Goal: Task Accomplishment & Management: Manage account settings

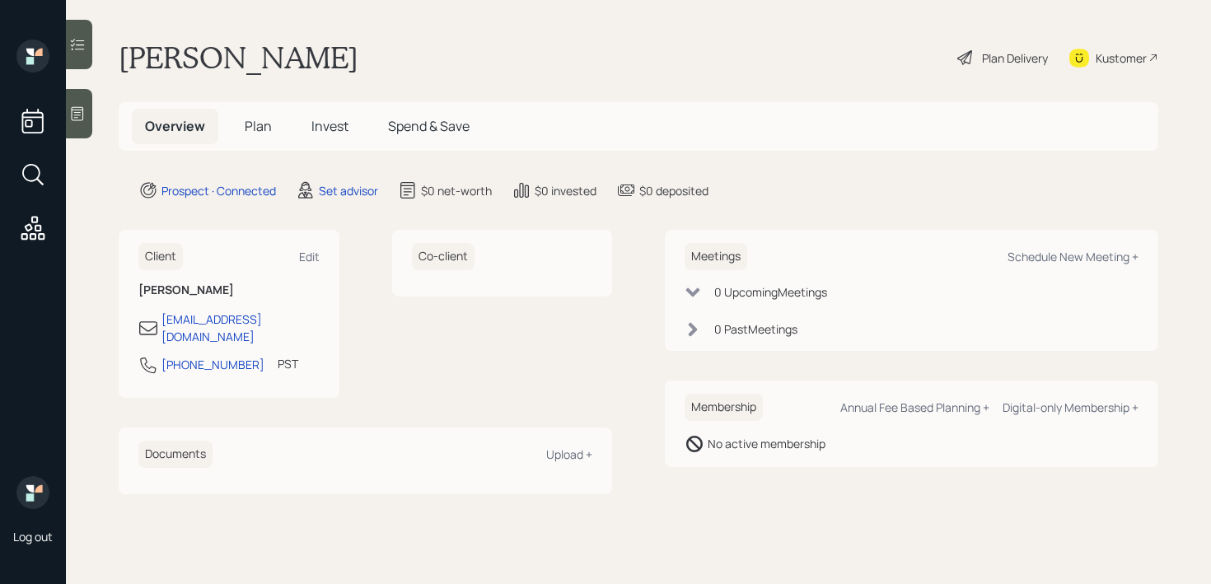
click at [87, 105] on div at bounding box center [79, 113] width 26 height 49
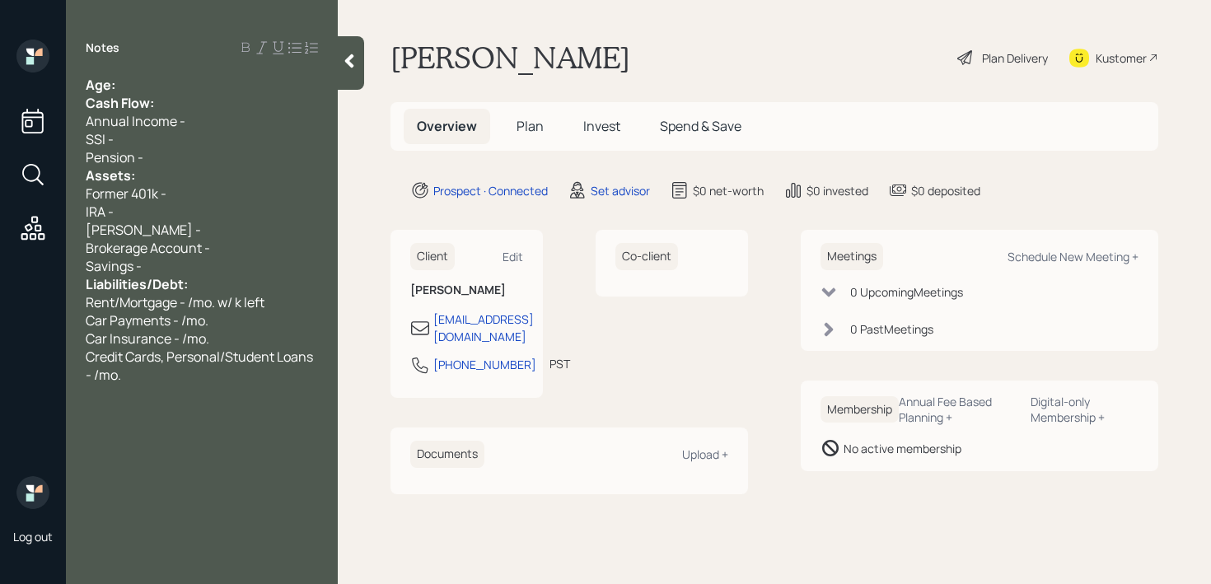
click at [175, 91] on div "Age:" at bounding box center [202, 85] width 232 height 18
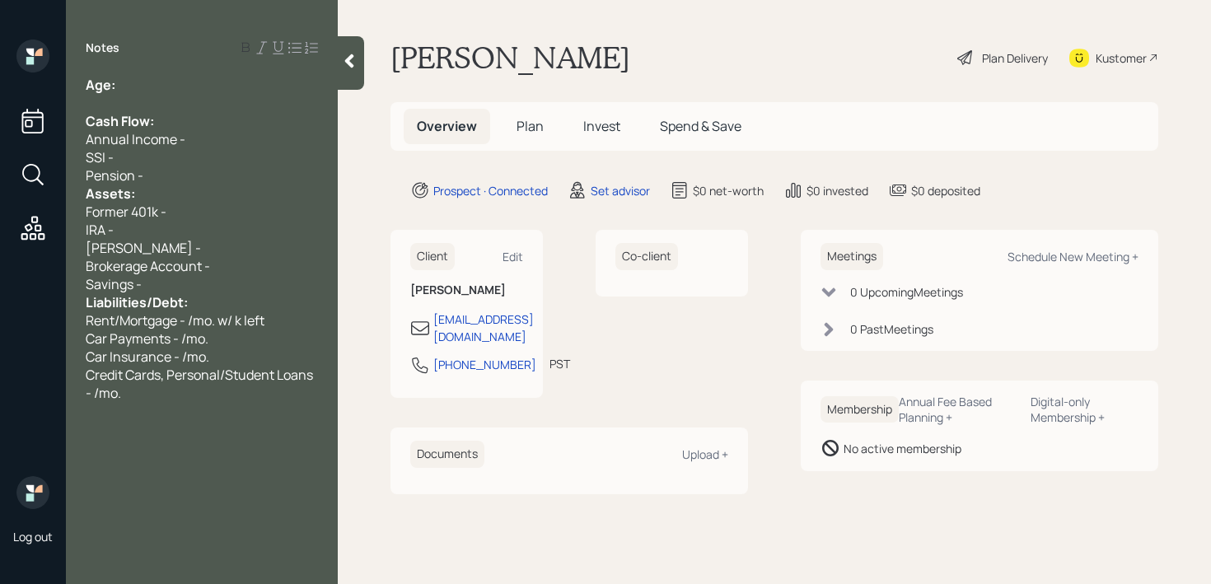
click at [211, 82] on div "Age:" at bounding box center [202, 85] width 232 height 18
drag, startPoint x: 133, startPoint y: 81, endPoint x: 119, endPoint y: 81, distance: 14.0
click at [119, 81] on div "Age: [DEMOGRAPHIC_DATA]" at bounding box center [202, 85] width 232 height 18
click at [149, 97] on div at bounding box center [202, 103] width 232 height 18
click at [190, 180] on div "Pension -" at bounding box center [202, 175] width 232 height 18
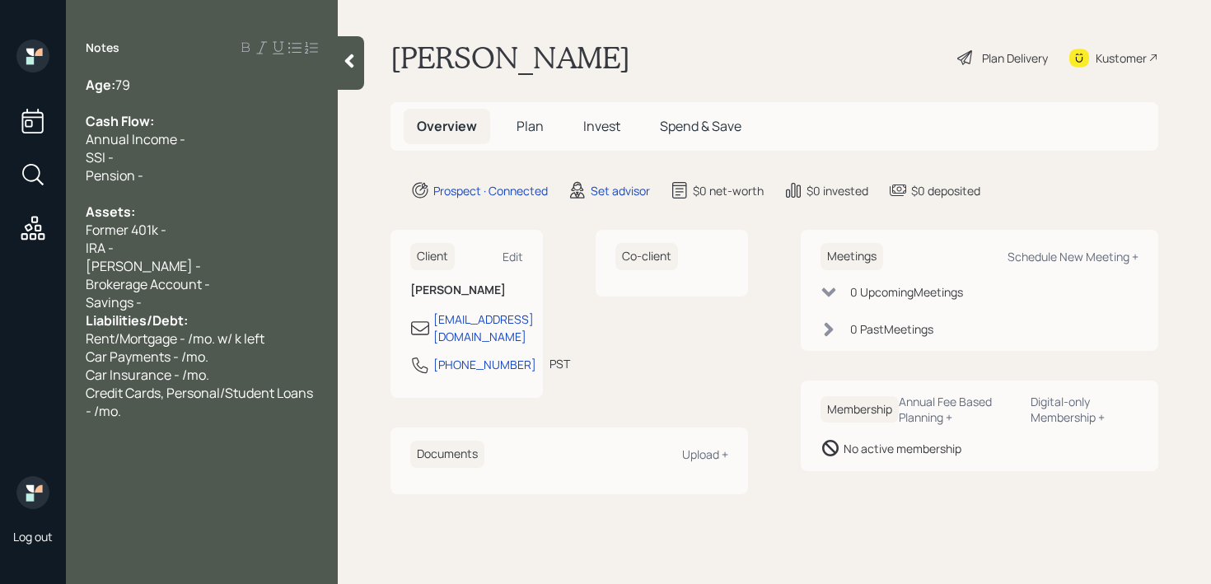
click at [189, 306] on div "Savings -" at bounding box center [202, 302] width 232 height 18
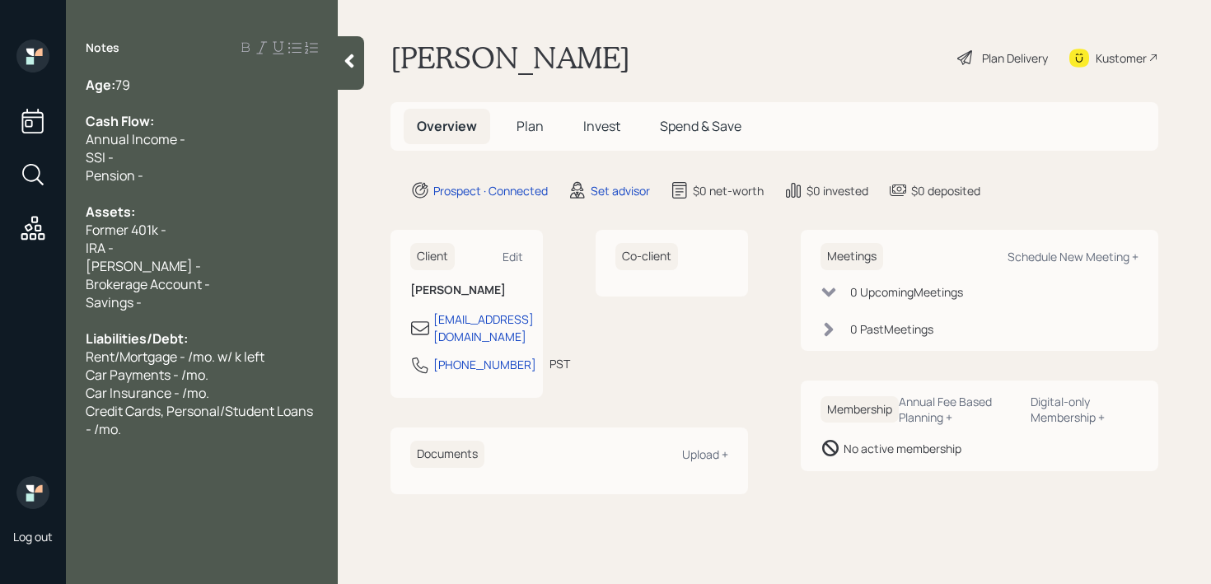
click at [215, 234] on div "Former 401k -" at bounding box center [202, 230] width 232 height 18
click at [232, 254] on div "IRA -" at bounding box center [202, 248] width 232 height 18
click at [157, 423] on div "Credit Cards, Personal/Student Loans - /mo." at bounding box center [202, 420] width 232 height 36
click at [119, 224] on span "Former 401k - 460k" at bounding box center [143, 230] width 114 height 18
click at [176, 130] on span "Annual Income -" at bounding box center [136, 139] width 100 height 18
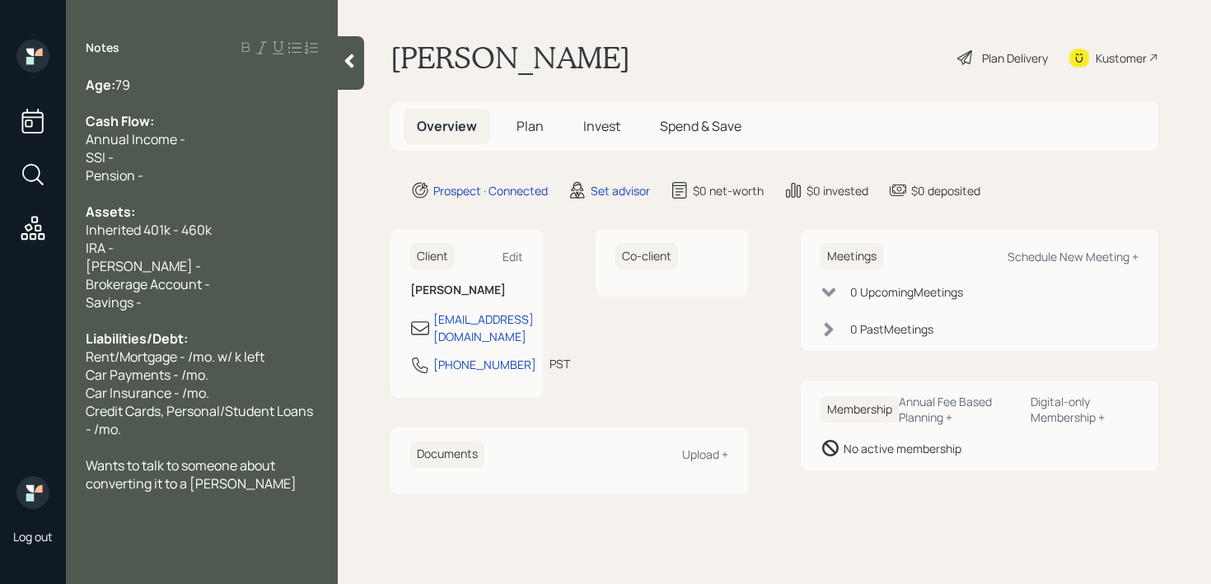
click at [217, 130] on div "Annual Income -" at bounding box center [202, 139] width 232 height 18
click at [227, 278] on div "Brokerage Account -" at bounding box center [202, 284] width 232 height 18
click at [231, 226] on div "Inherited 401k - 460k" at bounding box center [202, 230] width 232 height 18
click at [211, 257] on div "[PERSON_NAME] -" at bounding box center [202, 266] width 232 height 18
click at [204, 296] on div "Savings -" at bounding box center [202, 302] width 232 height 18
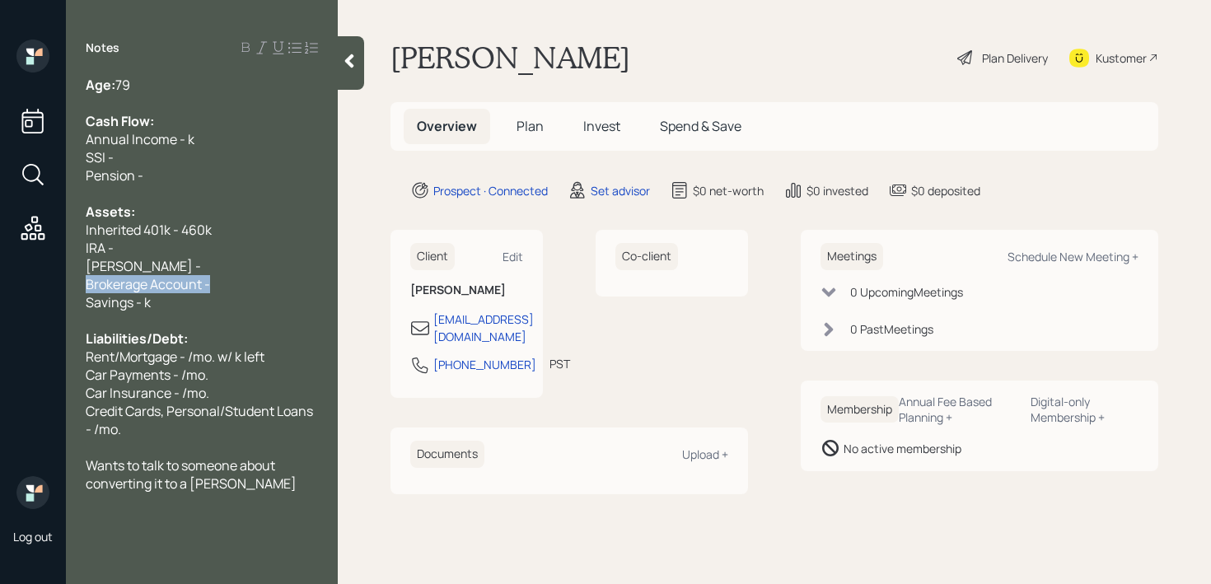
drag, startPoint x: 226, startPoint y: 282, endPoint x: 52, endPoint y: 282, distance: 173.8
click at [52, 282] on div "Log out Notes Age: [DEMOGRAPHIC_DATA] Cash Flow: Annual Income - k SSI - Pensio…" at bounding box center [605, 292] width 1211 height 584
click at [136, 278] on span "Brokerage Account -" at bounding box center [148, 284] width 124 height 18
click at [150, 301] on span "Savings - k" at bounding box center [118, 302] width 65 height 18
click at [231, 282] on div "Brokerage Account -" at bounding box center [202, 284] width 232 height 18
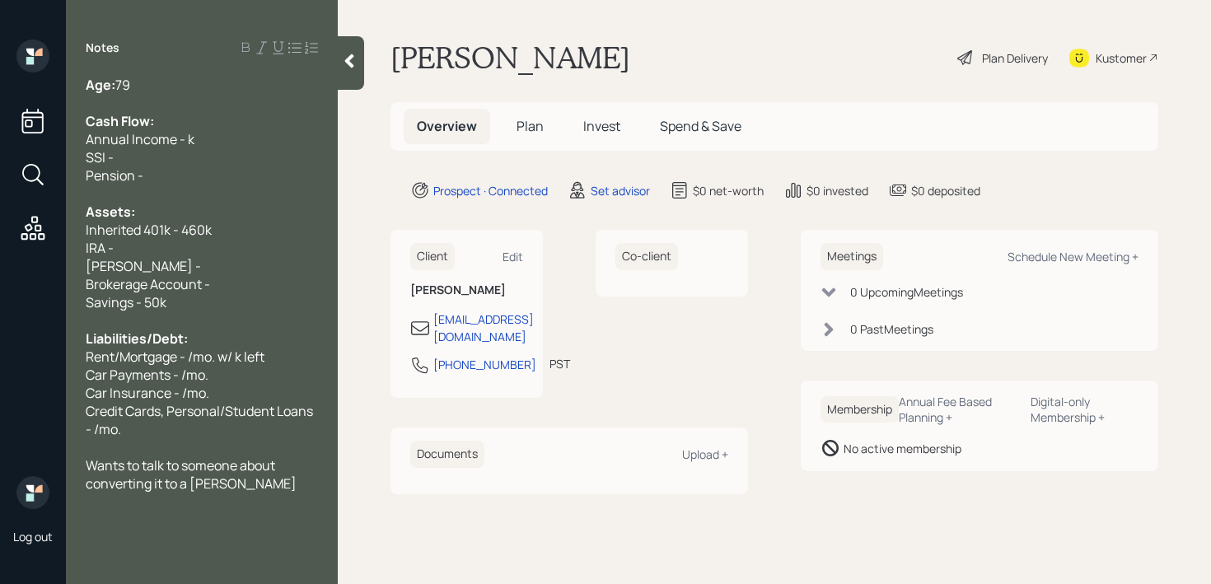
click at [238, 261] on div "[PERSON_NAME] -" at bounding box center [202, 266] width 232 height 18
drag, startPoint x: 238, startPoint y: 260, endPoint x: 0, endPoint y: 261, distance: 238.0
click at [0, 260] on div "Log out Notes Age: [DEMOGRAPHIC_DATA] Cash Flow: Annual Income - k SSI - Pensio…" at bounding box center [605, 292] width 1211 height 584
click at [157, 268] on div "[PERSON_NAME] -" at bounding box center [202, 266] width 232 height 18
click at [174, 287] on span "Brokerage Account -" at bounding box center [148, 284] width 124 height 18
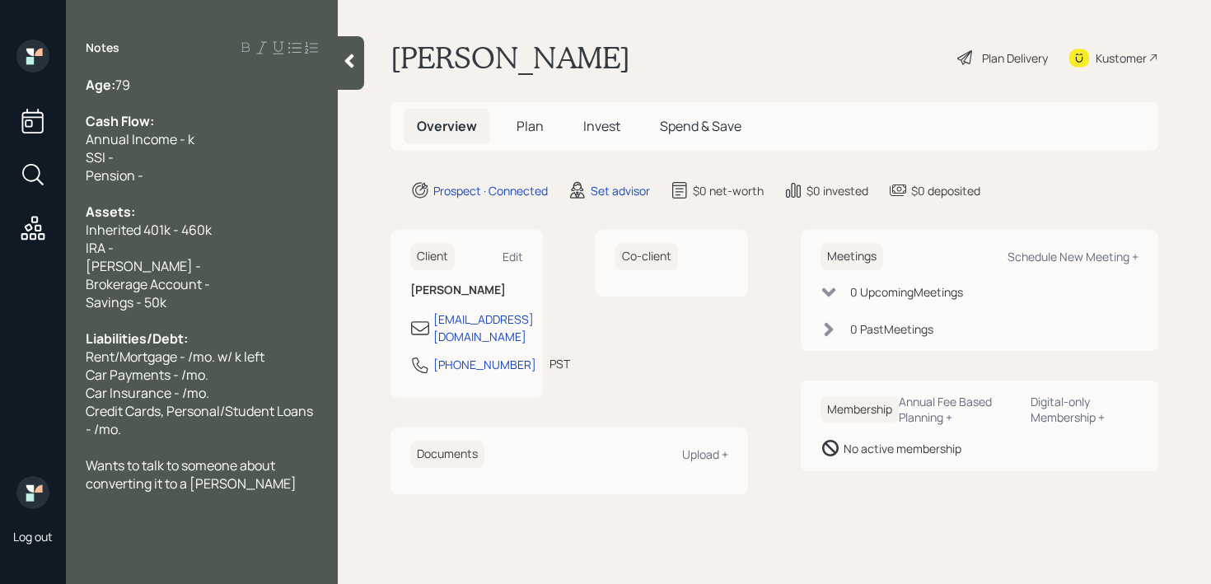
click at [174, 299] on div "Savings - 50k" at bounding box center [202, 302] width 232 height 18
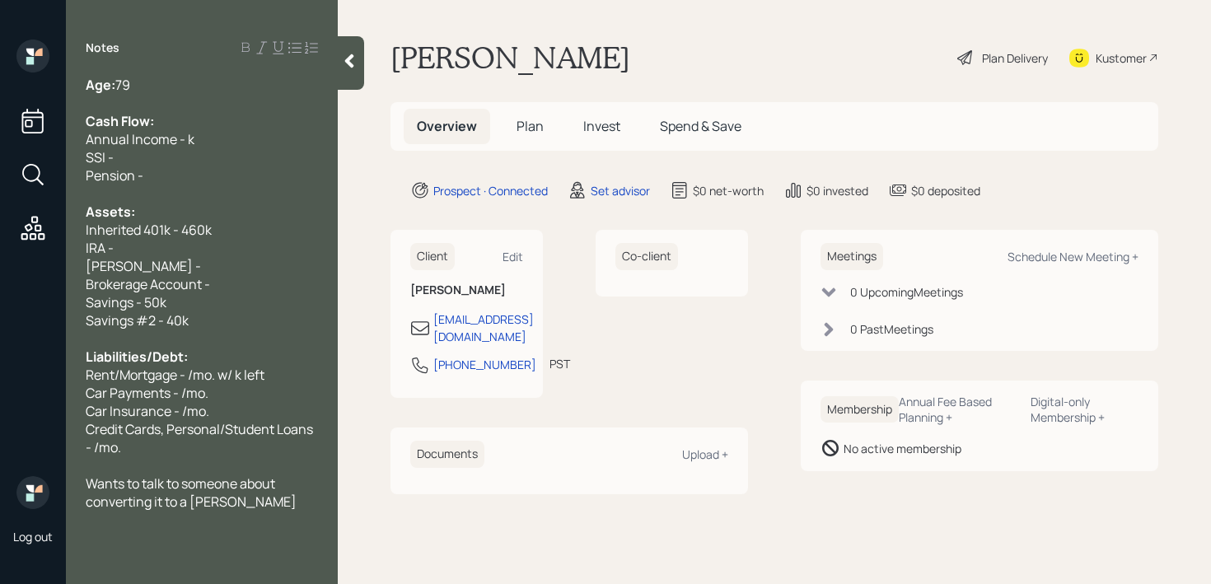
click at [263, 318] on div "Savings #2 - 40k" at bounding box center [202, 320] width 232 height 18
click at [263, 286] on div "Brokerage Account -" at bounding box center [202, 284] width 232 height 18
drag, startPoint x: 263, startPoint y: 286, endPoint x: 20, endPoint y: 286, distance: 243.0
click at [20, 286] on div "Log out Notes Age: [DEMOGRAPHIC_DATA] Cash Flow: Annual Income - k SSI - Pensio…" at bounding box center [605, 292] width 1211 height 584
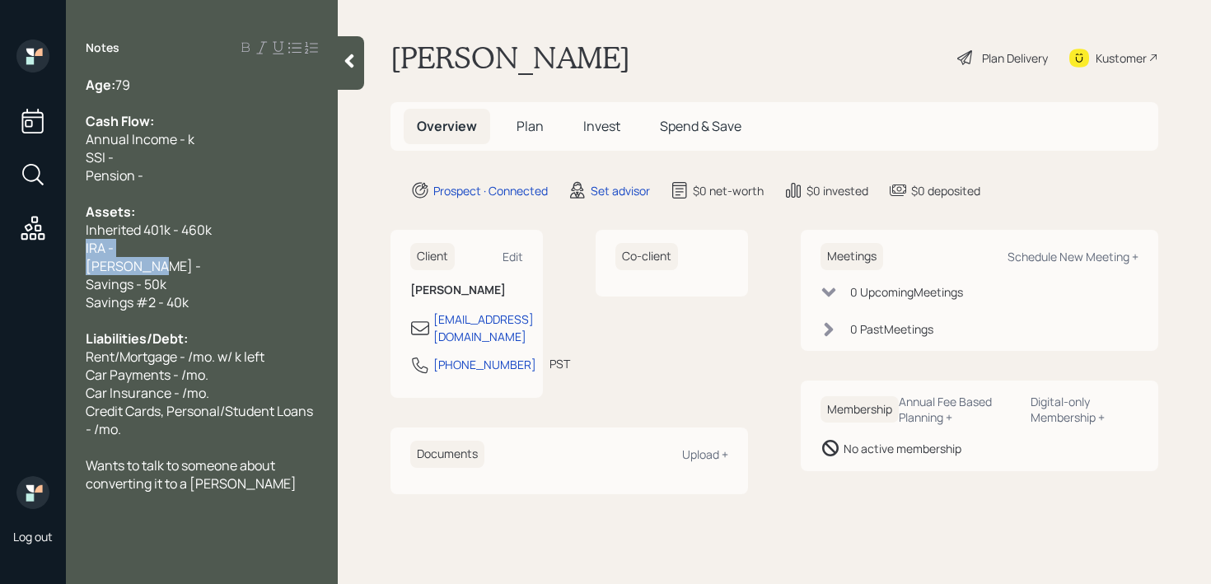
drag, startPoint x: 169, startPoint y: 273, endPoint x: 75, endPoint y: 245, distance: 98.2
click at [75, 245] on div "Age: [DEMOGRAPHIC_DATA] Cash Flow: Annual Income - k SSI - Pension - Assets: In…" at bounding box center [202, 284] width 272 height 417
drag, startPoint x: 142, startPoint y: 226, endPoint x: 0, endPoint y: 226, distance: 142.5
click at [0, 226] on div "Log out Notes Age: [DEMOGRAPHIC_DATA] Cash Flow: Annual Income - k SSI - Pensio…" at bounding box center [605, 292] width 1211 height 584
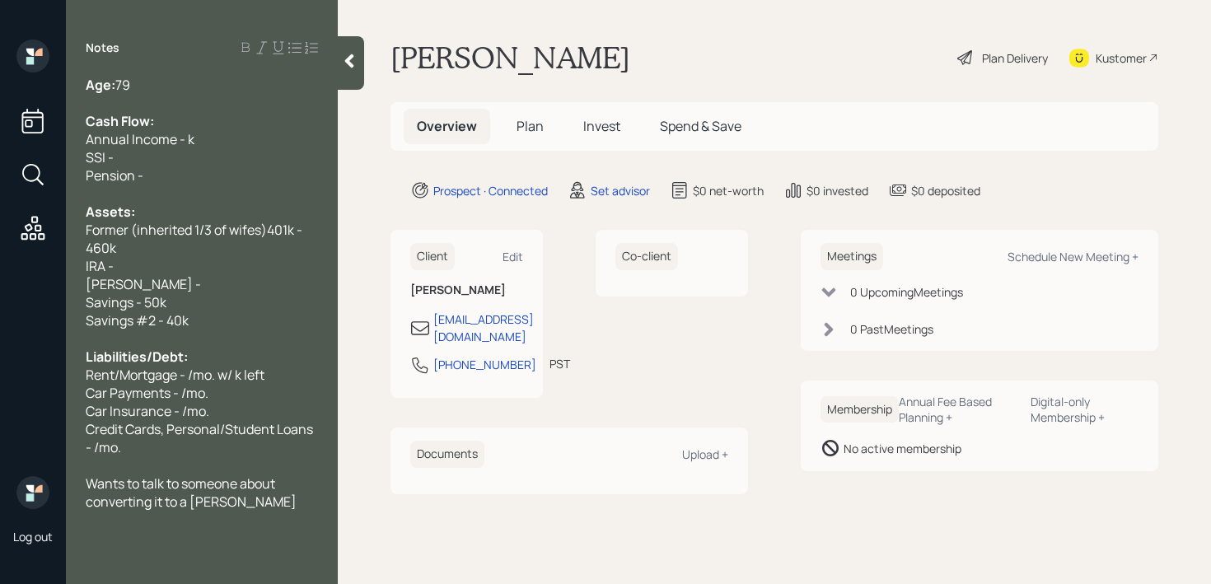
click at [310, 218] on div "Assets:" at bounding box center [202, 212] width 232 height 18
click at [309, 221] on div "Former (inherited 1/3 of wifes)401k - 460k" at bounding box center [202, 239] width 232 height 36
drag, startPoint x: 131, startPoint y: 227, endPoint x: 38, endPoint y: 227, distance: 93.1
click at [38, 227] on div "Log out Notes Age: [DEMOGRAPHIC_DATA] Cash Flow: Annual Income - k SSI - Pensio…" at bounding box center [605, 292] width 1211 height 584
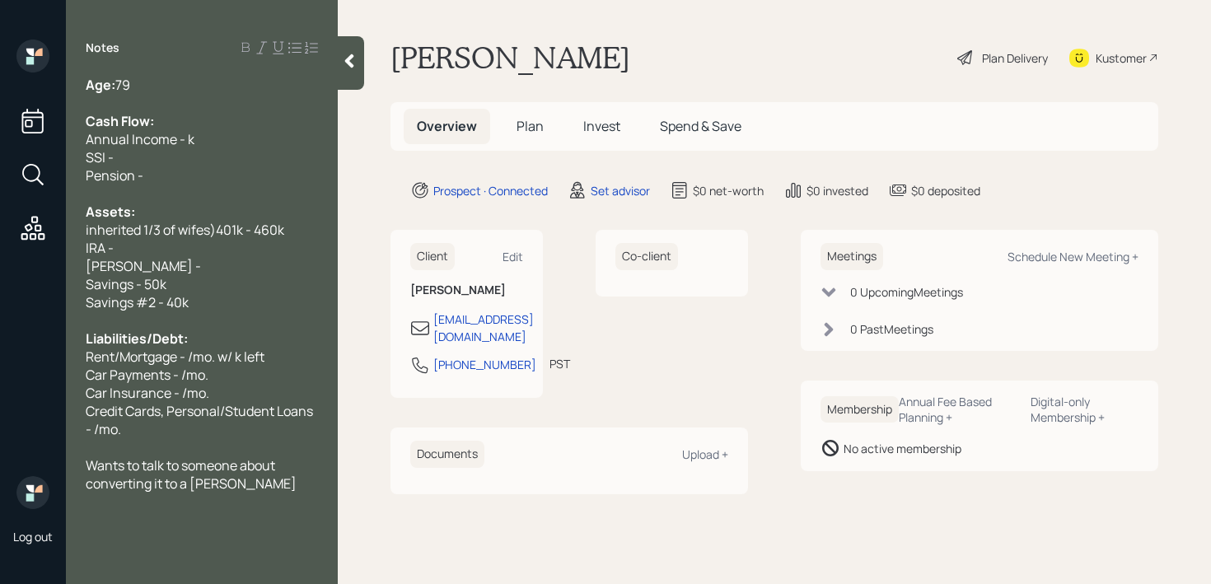
click at [218, 231] on span "inherited 1/3 of wifes)401k - 460k" at bounding box center [185, 230] width 198 height 18
click at [91, 227] on span "inherited 1/3 of wifes 401k - 460k" at bounding box center [183, 230] width 195 height 18
click at [144, 251] on div "IRA -" at bounding box center [202, 248] width 232 height 18
click at [220, 253] on div "IRA -" at bounding box center [202, 248] width 232 height 18
click at [220, 264] on div "[PERSON_NAME] -" at bounding box center [202, 266] width 232 height 18
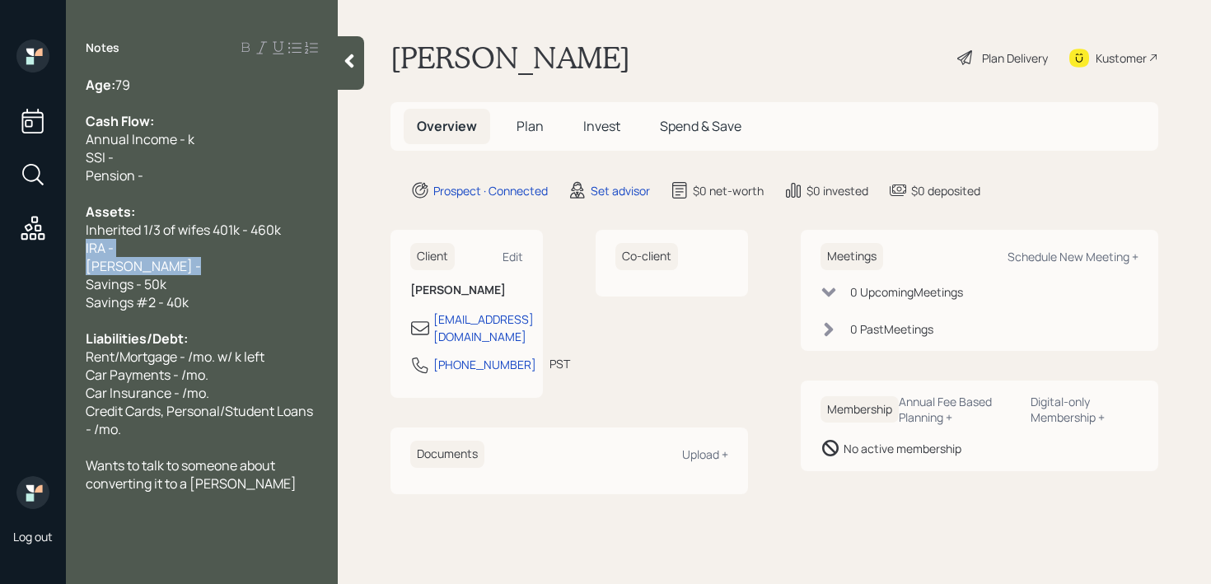
drag, startPoint x: 220, startPoint y: 264, endPoint x: 12, endPoint y: 248, distance: 208.1
click at [12, 248] on div "Log out Notes Age: [DEMOGRAPHIC_DATA] Cash Flow: Annual Income - k SSI - Pensio…" at bounding box center [605, 292] width 1211 height 584
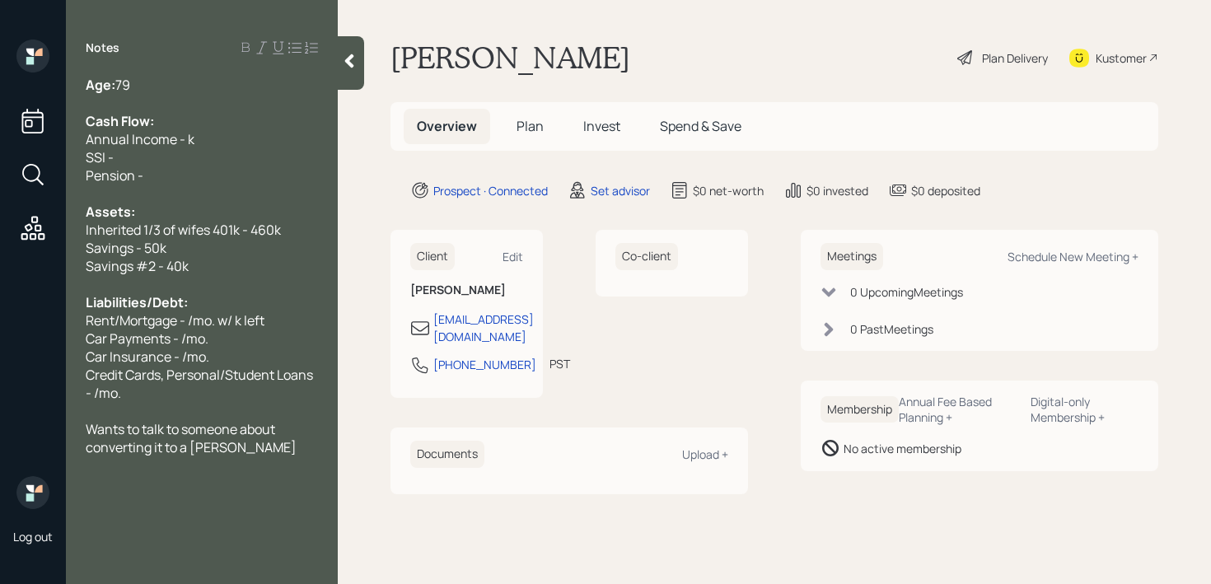
click at [266, 447] on div "Wants to talk to someone about converting it to a [PERSON_NAME]" at bounding box center [202, 438] width 232 height 36
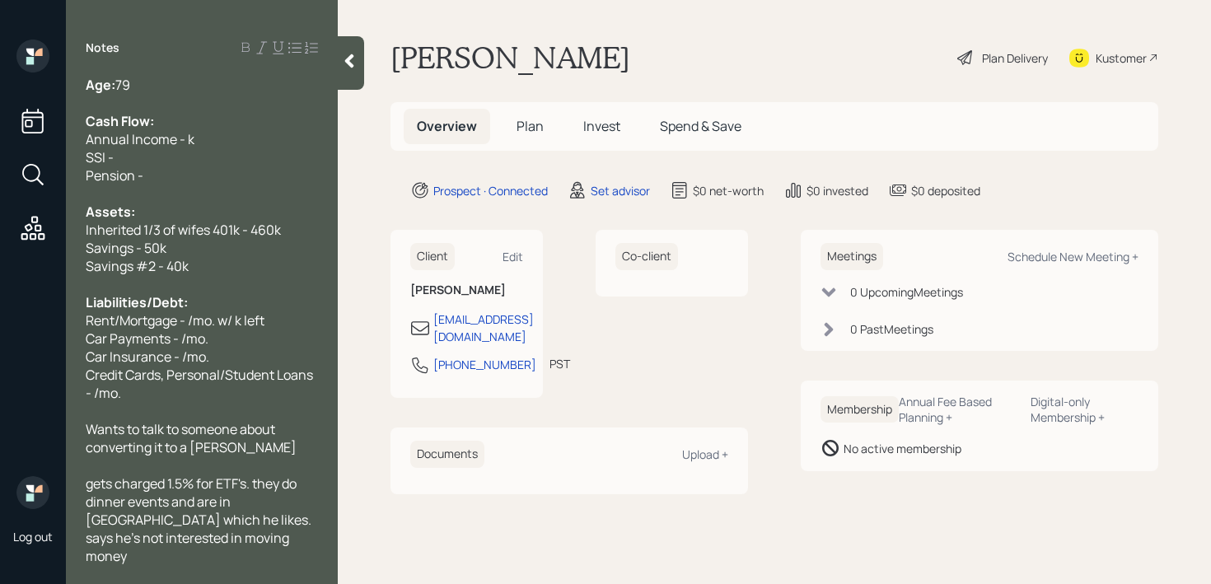
click at [277, 288] on div at bounding box center [202, 284] width 232 height 18
click at [277, 254] on div "Savings - 50k" at bounding box center [202, 248] width 232 height 18
click at [278, 203] on div "Assets:" at bounding box center [202, 212] width 232 height 18
click at [271, 161] on div "SSI -" at bounding box center [202, 157] width 232 height 18
click at [222, 173] on div "Pension -" at bounding box center [202, 175] width 232 height 18
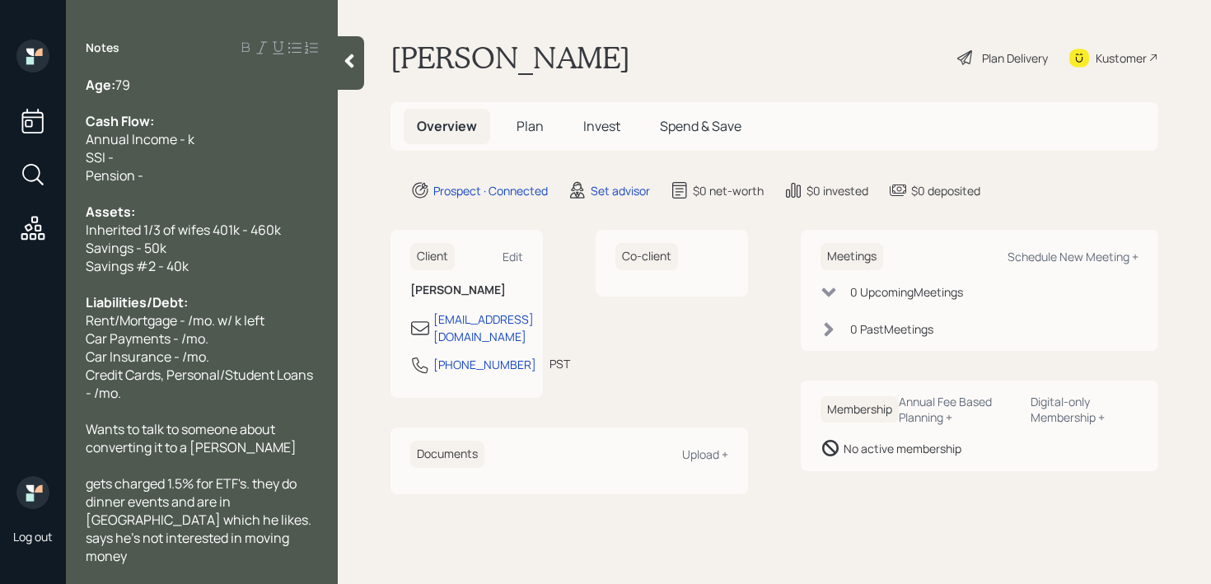
click at [226, 157] on div "SSI -" at bounding box center [202, 157] width 232 height 18
drag, startPoint x: 100, startPoint y: 141, endPoint x: 0, endPoint y: 141, distance: 99.7
click at [0, 141] on div "Log out Notes Age: [DEMOGRAPHIC_DATA] Cash Flow: Annual Income - k SSI - /mo. P…" at bounding box center [605, 292] width 1211 height 584
click at [73, 153] on div "Age: [DEMOGRAPHIC_DATA] Cash Flow: Annual Income - k SSI - /mo. Pension - Asset…" at bounding box center [202, 320] width 272 height 488
click at [117, 153] on span "SSI - /mo." at bounding box center [115, 157] width 58 height 18
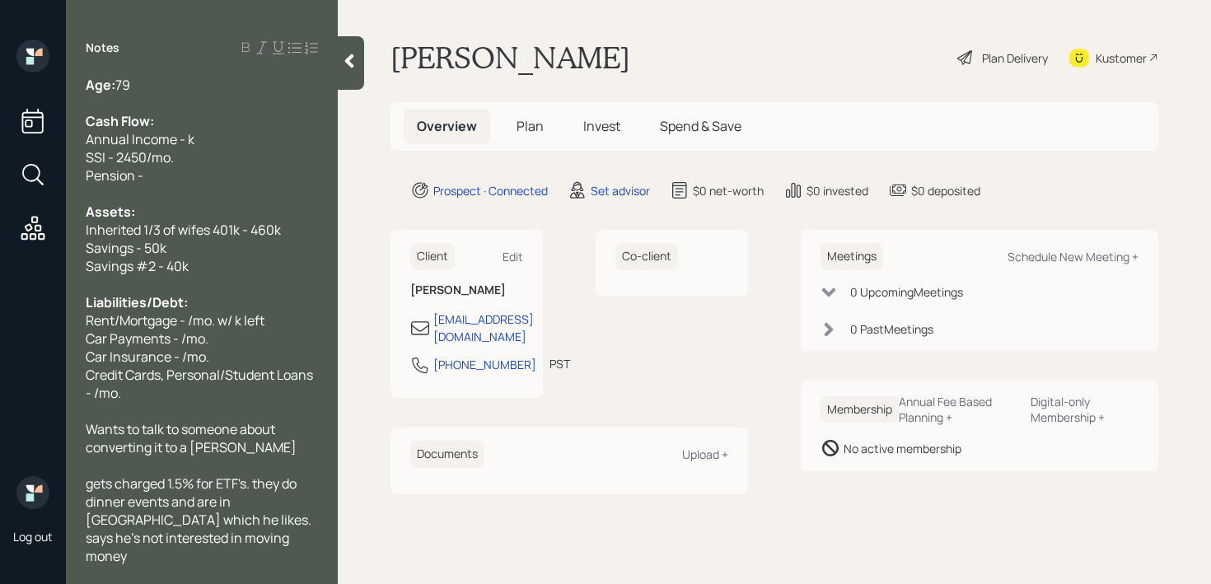
click at [187, 148] on div "SSI - 2450/mo." at bounding box center [202, 157] width 232 height 18
drag, startPoint x: 213, startPoint y: 136, endPoint x: 0, endPoint y: 136, distance: 213.3
click at [0, 136] on div "Log out Notes Age: [DEMOGRAPHIC_DATA] Cash Flow: Annual Income - k SSI - 2450/m…" at bounding box center [605, 292] width 1211 height 584
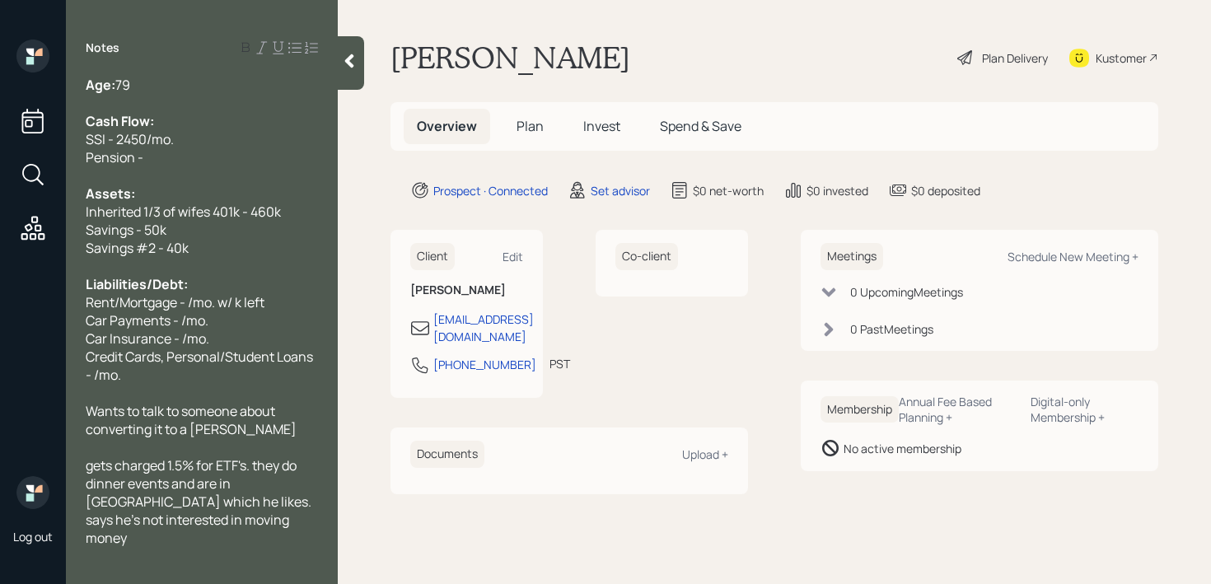
click at [189, 164] on div "Pension -" at bounding box center [202, 157] width 232 height 18
click at [221, 167] on div at bounding box center [202, 175] width 232 height 18
click at [164, 80] on div "Age: [DEMOGRAPHIC_DATA]" at bounding box center [202, 85] width 232 height 18
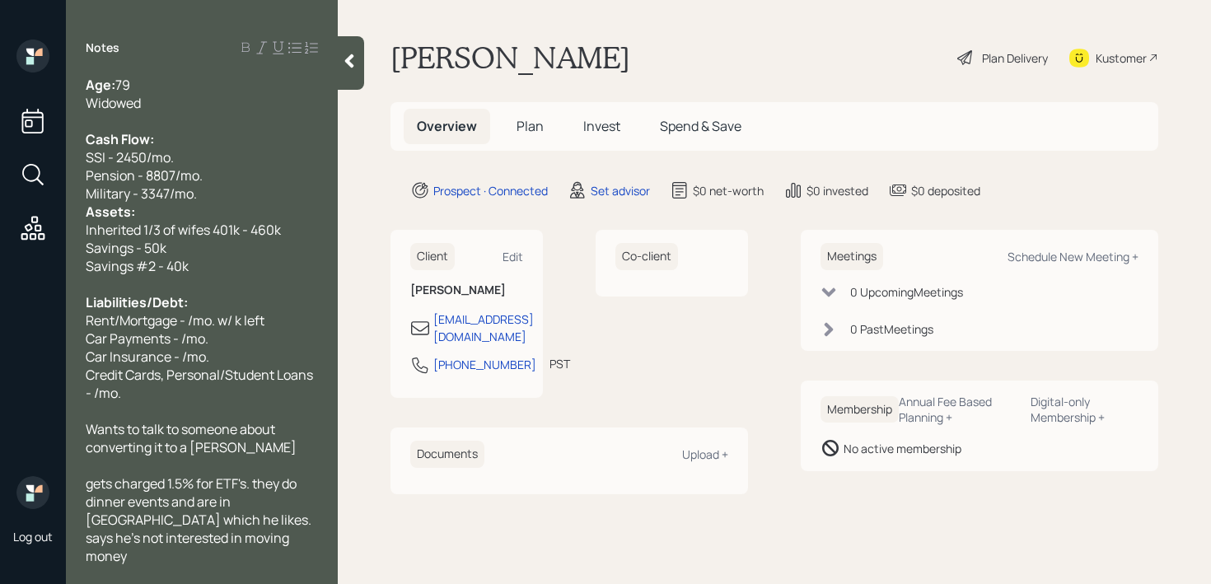
click at [201, 260] on div "Savings #2 - 40k" at bounding box center [202, 266] width 232 height 18
click at [212, 184] on div "Military - 3347/mo." at bounding box center [202, 193] width 232 height 18
click at [212, 197] on div "Military - 3347/mo." at bounding box center [202, 193] width 232 height 18
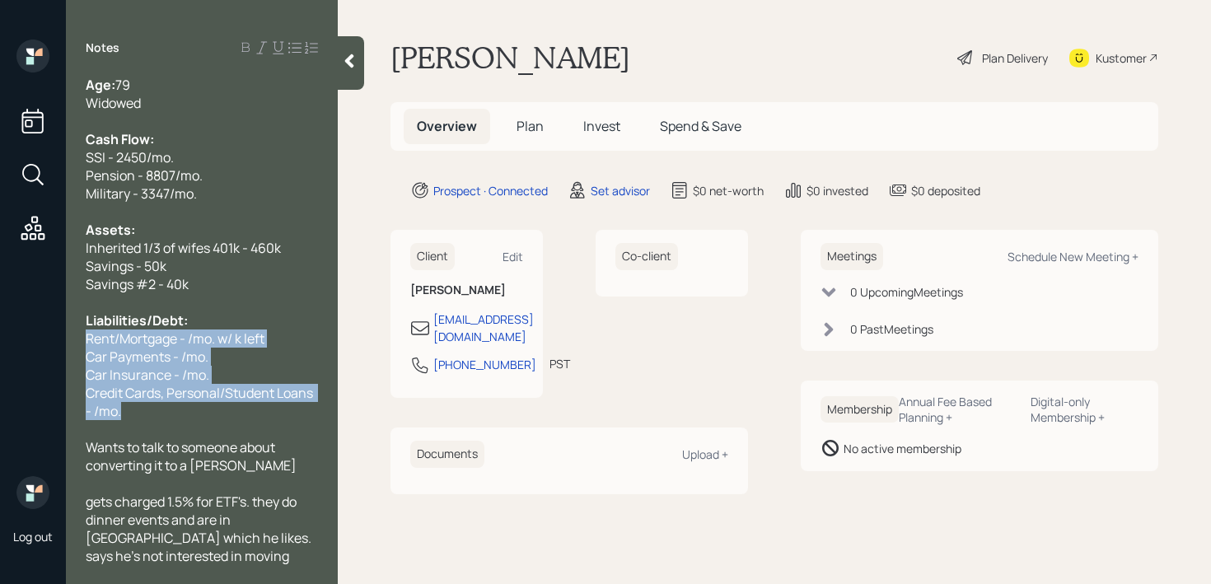
drag, startPoint x: 163, startPoint y: 411, endPoint x: 86, endPoint y: 336, distance: 107.8
click at [86, 337] on div "Age: [DEMOGRAPHIC_DATA] Widowed Cash Flow: SSI - 2450/mo. Pension - 8807/mo. Mi…" at bounding box center [202, 329] width 232 height 507
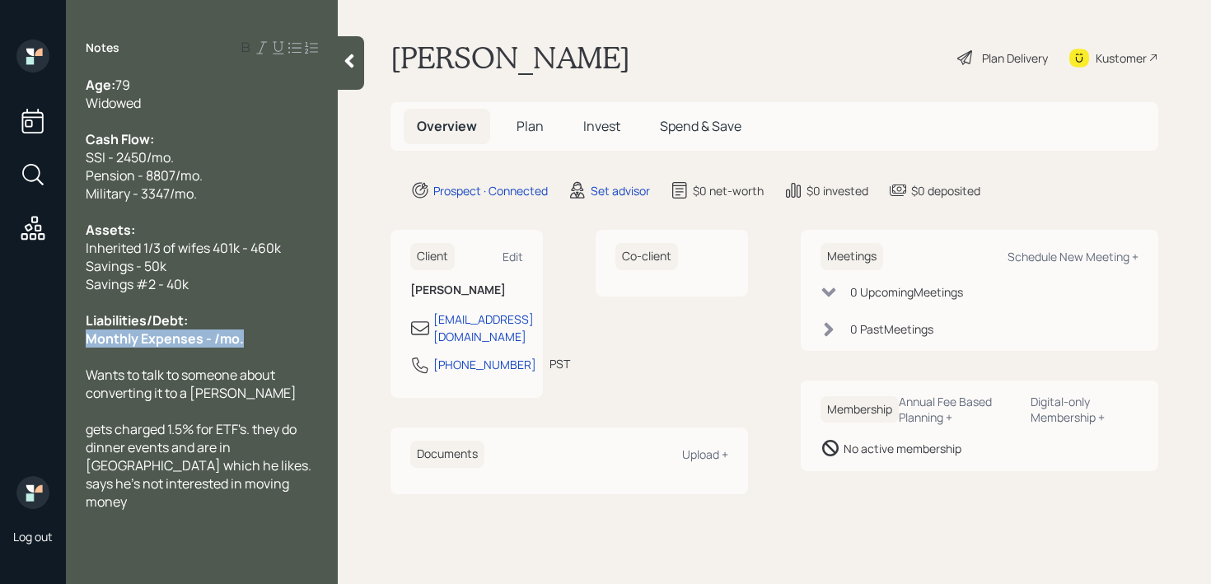
drag, startPoint x: 255, startPoint y: 329, endPoint x: 5, endPoint y: 329, distance: 250.4
click at [7, 329] on div "Log out Notes Age: [DEMOGRAPHIC_DATA] Widowed Cash Flow: SSI - 2450/mo. Pension…" at bounding box center [605, 292] width 1211 height 584
click at [188, 336] on span "Monthly Expenses - /mo." at bounding box center [159, 338] width 147 height 18
click at [216, 393] on span "Wants to talk to someone about converting it to a [PERSON_NAME]" at bounding box center [191, 384] width 211 height 36
click at [260, 392] on div "Wants to talk to someone about converting it to a [PERSON_NAME]" at bounding box center [202, 384] width 232 height 36
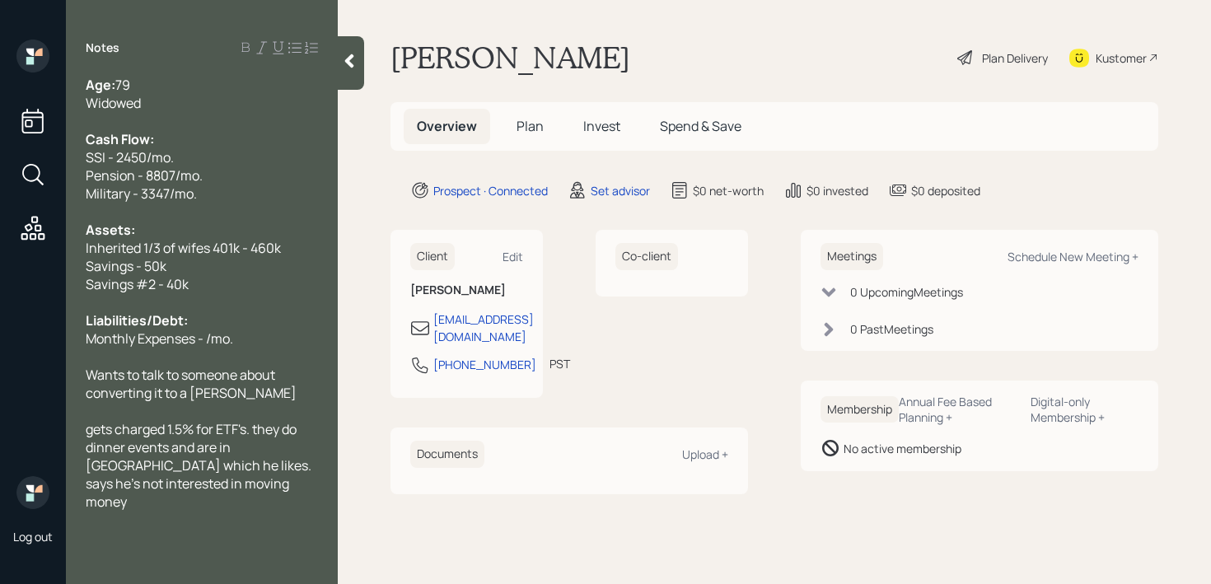
click at [96, 429] on span "gets charged 1.5% for ETF's. they do dinner events and are in [GEOGRAPHIC_DATA]…" at bounding box center [200, 465] width 228 height 91
click at [260, 432] on span "Gets charged 1.5% for ETF's. they do dinner events and are in [GEOGRAPHIC_DATA]…" at bounding box center [200, 465] width 228 height 91
click at [250, 425] on span "Gets charged 1.5% for ETF's. they do dinner events and are in [GEOGRAPHIC_DATA]…" at bounding box center [200, 465] width 228 height 91
click at [216, 433] on span "Gets charged 1.5% for ETF's. they do dinner events and are in [GEOGRAPHIC_DATA]…" at bounding box center [200, 465] width 228 height 91
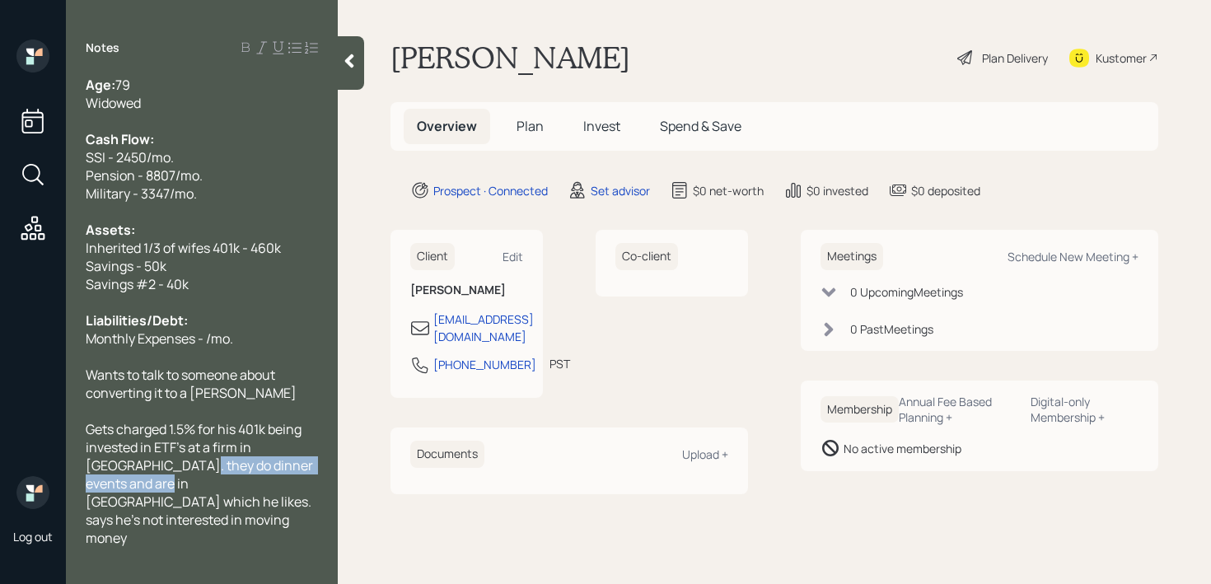
drag, startPoint x: 319, startPoint y: 464, endPoint x: 138, endPoint y: 467, distance: 180.4
click at [138, 467] on span "Gets charged 1.5% for his 401k being invested in ETF's at a firm in [GEOGRAPHIC…" at bounding box center [201, 483] width 230 height 127
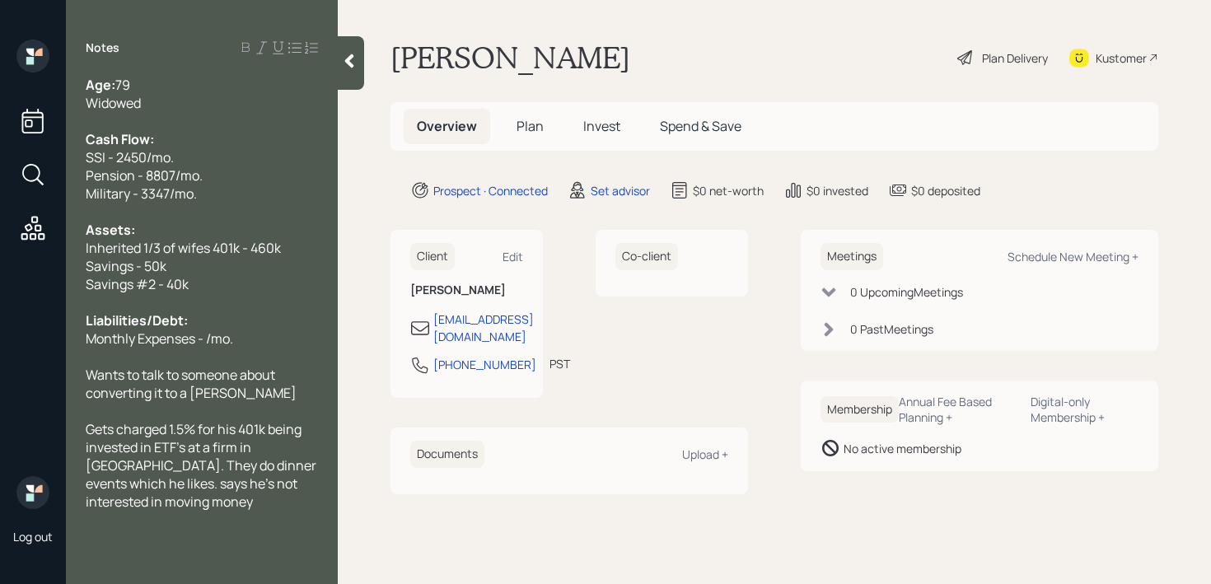
click at [204, 335] on span "Monthly Expenses - /mo." at bounding box center [159, 338] width 147 height 18
click at [275, 339] on span "Monthly Expenses - 17k/mo. - 18k/mo." at bounding box center [197, 338] width 222 height 18
click at [328, 219] on div "Age: [DEMOGRAPHIC_DATA] Widowed Cash Flow: SSI - 2450/mo. Pension - 8807/mo. Mi…" at bounding box center [202, 293] width 272 height 435
click at [353, 60] on icon at bounding box center [349, 61] width 16 height 16
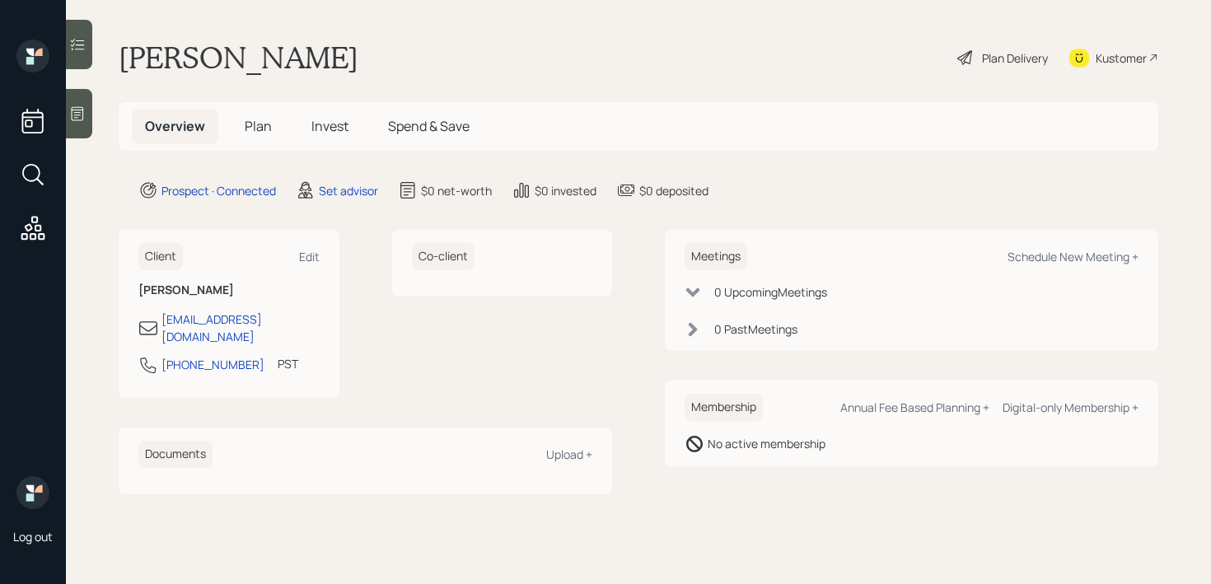
click at [652, 102] on div "Overview Plan Invest Spend & Save" at bounding box center [638, 126] width 1039 height 49
click at [85, 119] on icon at bounding box center [77, 113] width 16 height 16
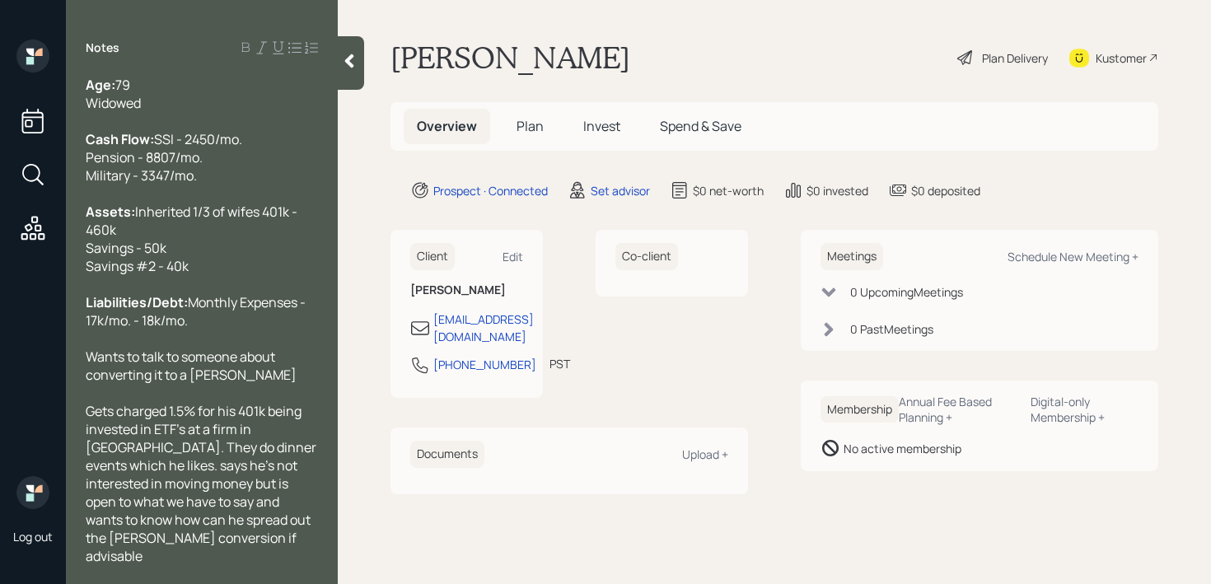
click at [225, 329] on span "Monthly Expenses - 17k/mo. - 18k/mo." at bounding box center [197, 311] width 222 height 36
drag, startPoint x: 299, startPoint y: 334, endPoint x: 238, endPoint y: 334, distance: 60.9
click at [238, 329] on span "Monthly Expenses - 4k/mo. - 9k/mo." at bounding box center [197, 311] width 222 height 36
click at [282, 329] on div "Liabilities/Debt: Monthly Expenses - 4k-9k/mo." at bounding box center [202, 311] width 232 height 36
click at [266, 545] on span "Gets charged 1.5% for his 401k being invested in ETF's at a firm in [GEOGRAPHIC…" at bounding box center [202, 483] width 233 height 163
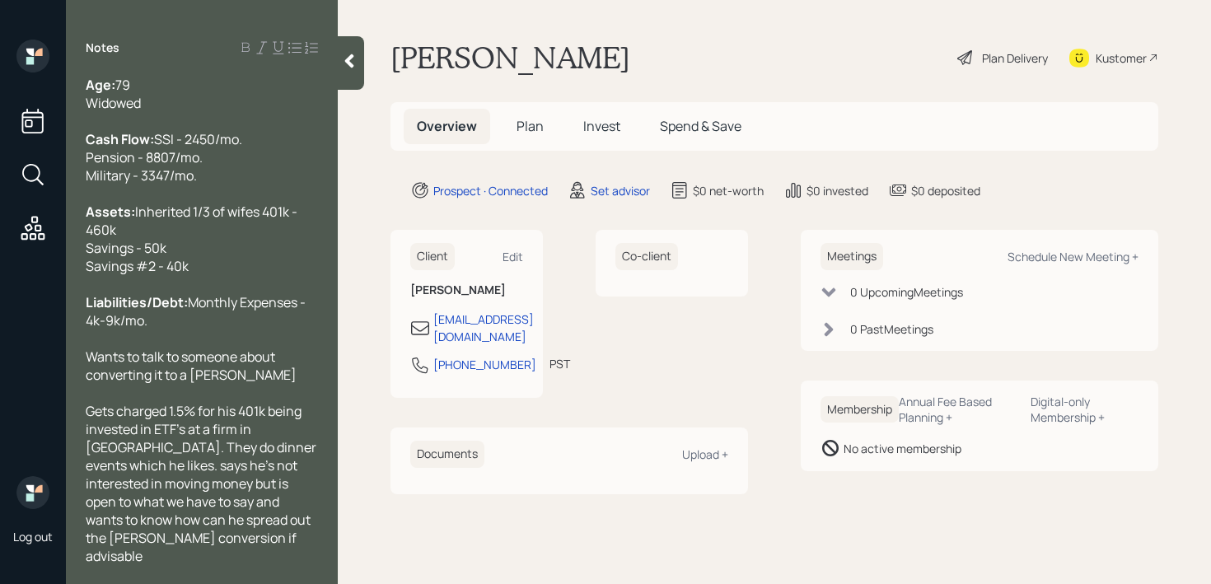
click at [268, 551] on div "Gets charged 1.5% for his 401k being invested in ETF's at a firm in [GEOGRAPHIC…" at bounding box center [202, 483] width 232 height 163
click at [363, 69] on div at bounding box center [351, 63] width 26 height 54
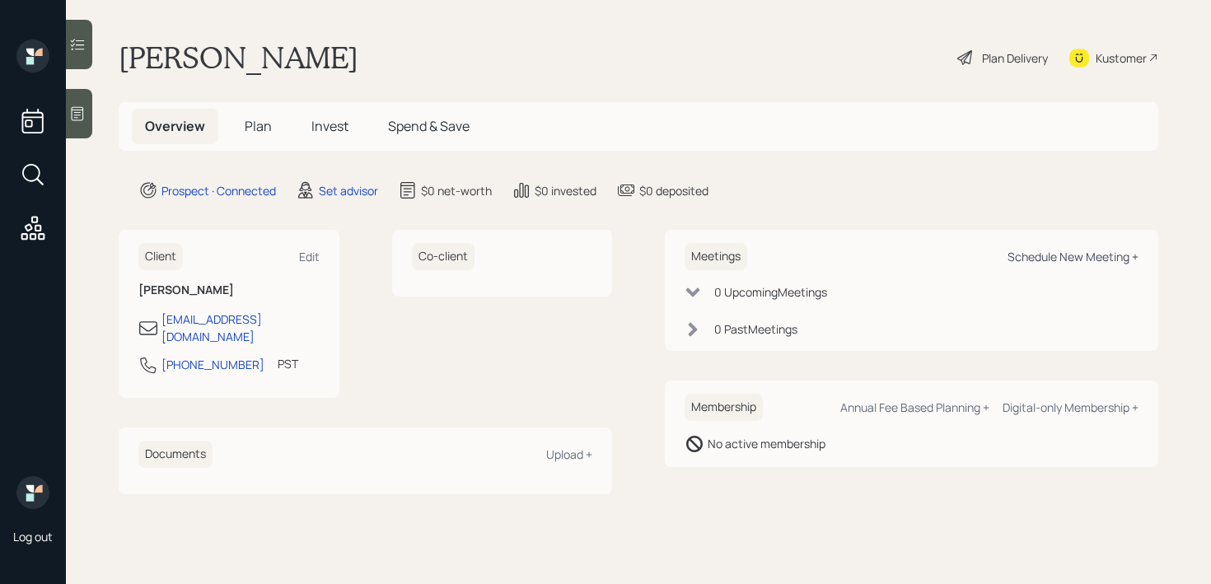
click at [1091, 256] on div "Schedule New Meeting +" at bounding box center [1072, 257] width 131 height 16
select select "round-[PERSON_NAME]"
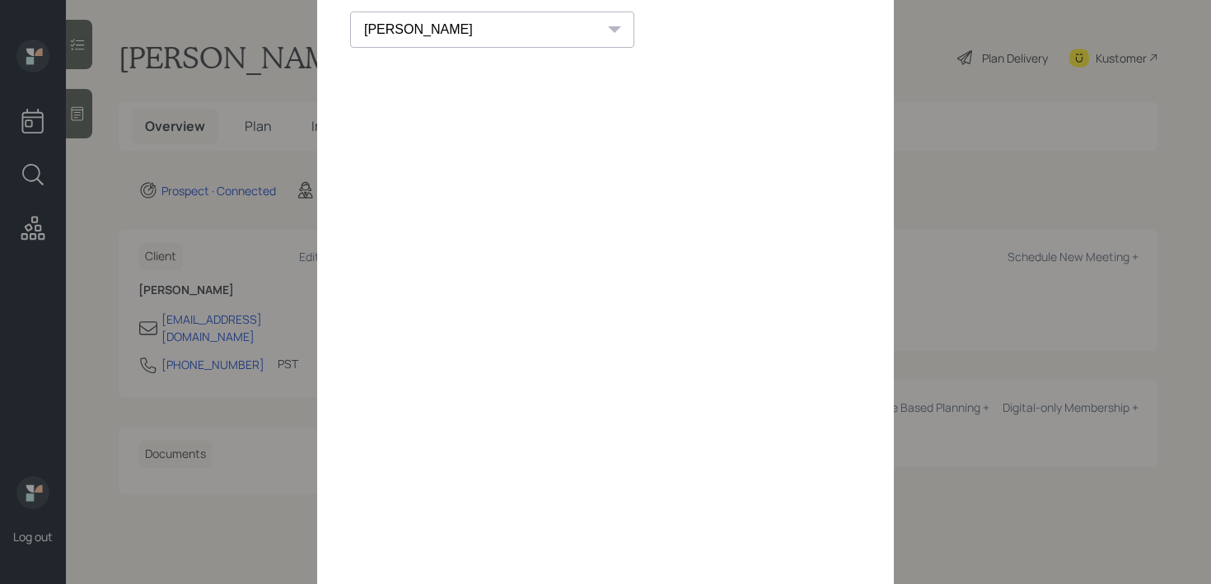
scroll to position [79, 0]
click at [852, 11] on icon at bounding box center [848, 8] width 25 height 25
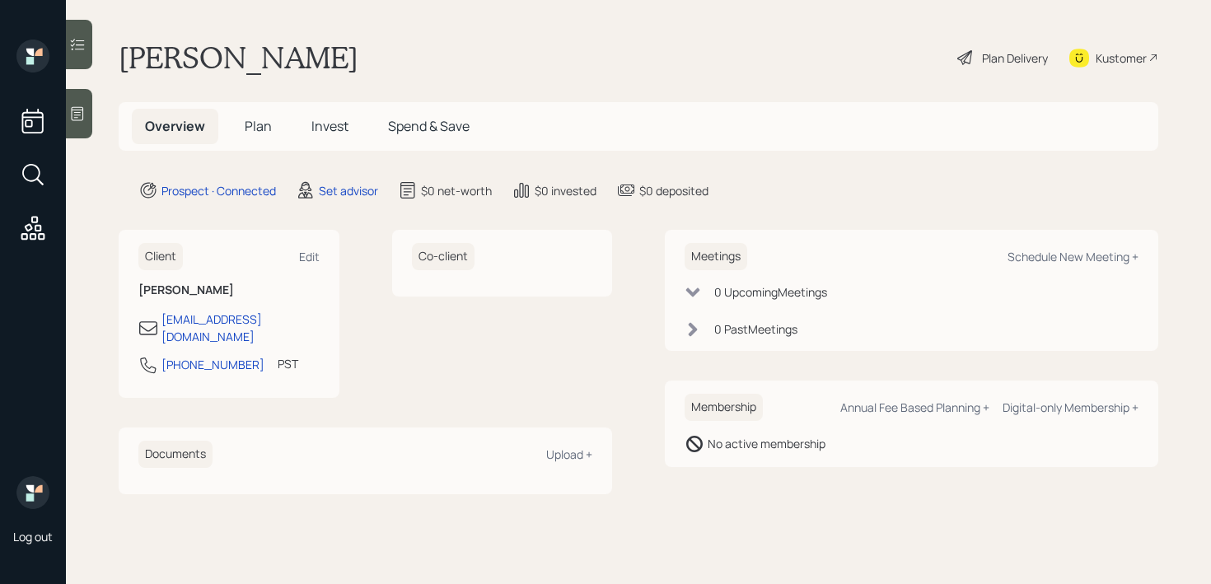
click at [94, 124] on main "[PERSON_NAME] Plan Delivery Kustomer Overview Plan Invest Spend & Save Prospect…" at bounding box center [638, 292] width 1145 height 584
click at [86, 124] on div at bounding box center [79, 113] width 26 height 49
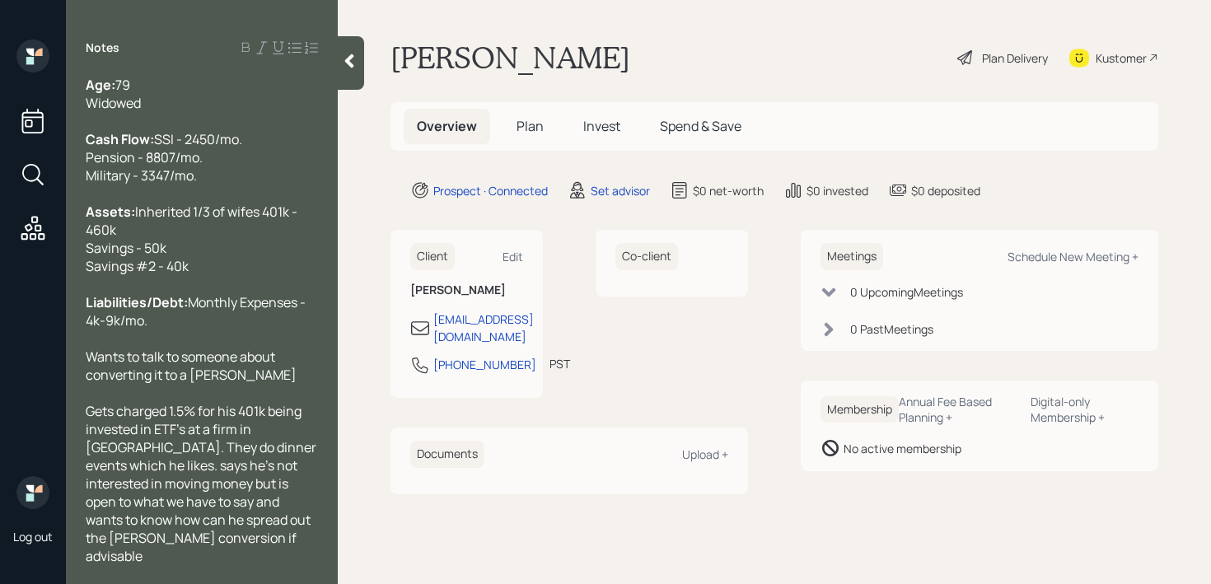
click at [190, 250] on span "Inherited 1/3 of wifes 401k - 460k Savings - 50k Savings #2 - 40k" at bounding box center [193, 239] width 214 height 72
click at [210, 560] on div "Gets charged 1.5% for his 401k being invested in ETF's at a firm in [GEOGRAPHIC…" at bounding box center [202, 483] width 232 height 163
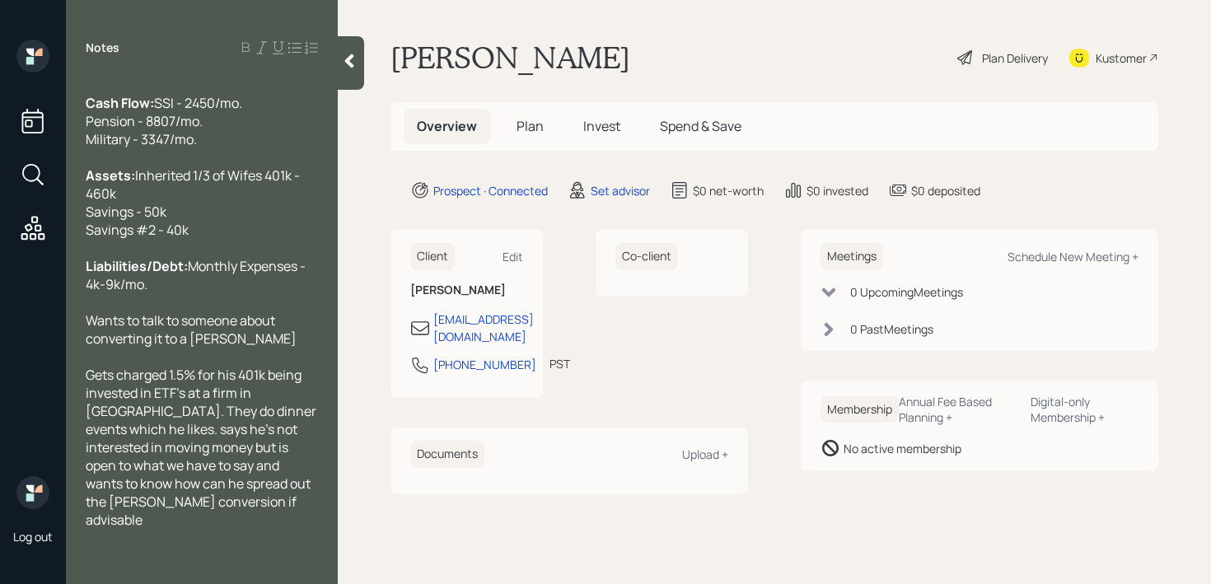
click at [314, 431] on div "Gets charged 1.5% for his 401k being invested in ETF's at a firm in [GEOGRAPHIC…" at bounding box center [202, 447] width 232 height 163
click at [213, 519] on div "Gets charged 1.5% for his 401k being invested in ETF's at a firm in [GEOGRAPHIC…" at bounding box center [202, 447] width 232 height 163
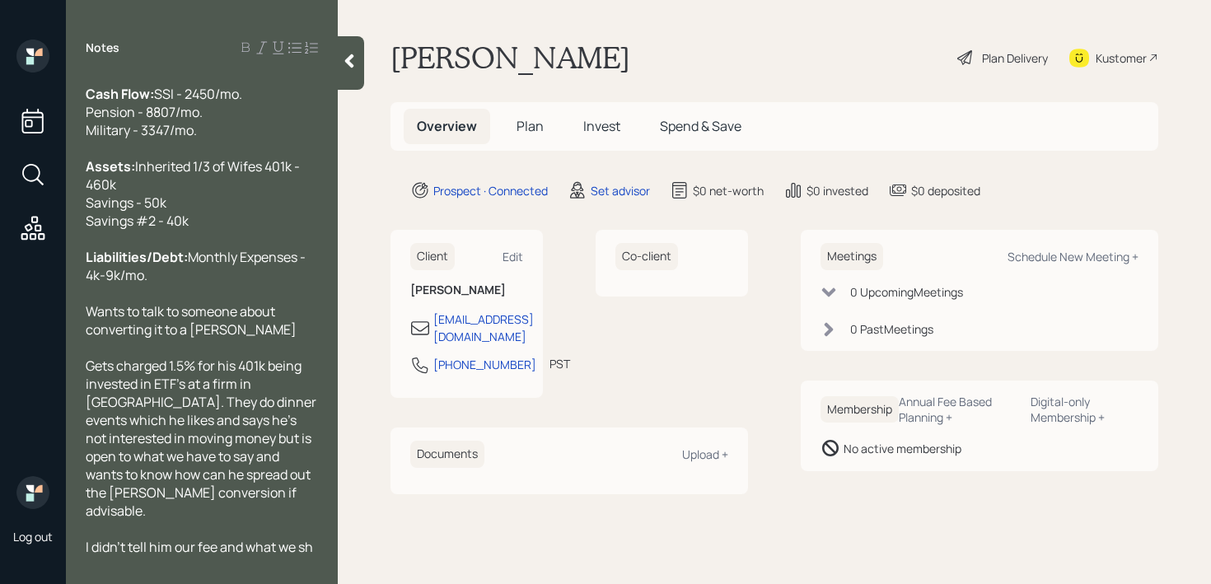
scroll to position [55, 0]
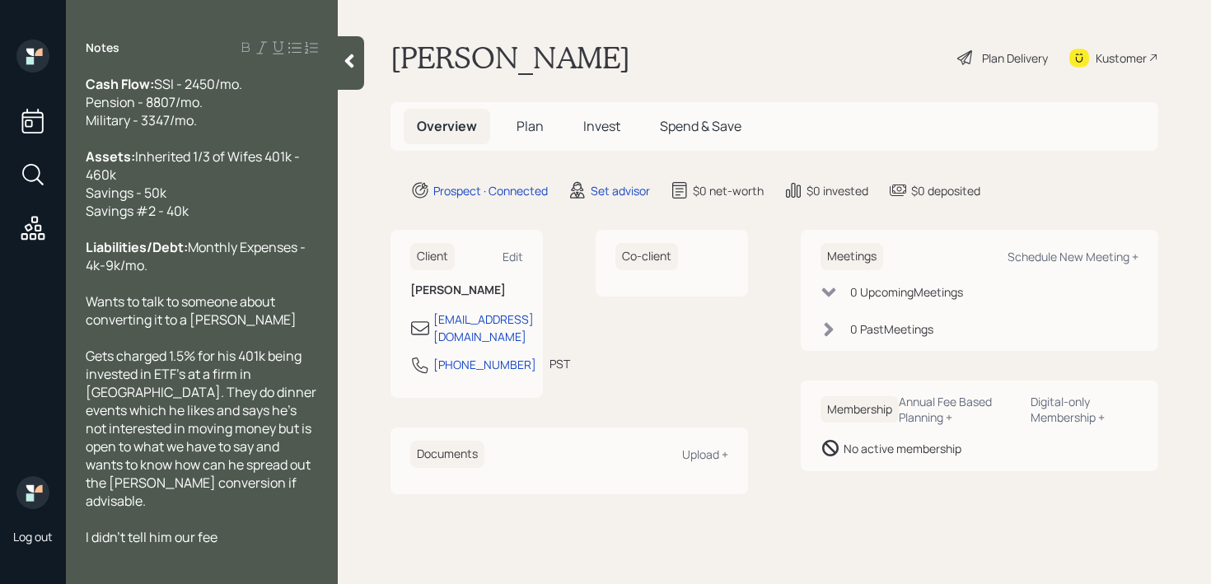
click at [276, 526] on div at bounding box center [202, 519] width 232 height 18
click at [278, 541] on div "I didn't tell him our fee" at bounding box center [202, 537] width 232 height 18
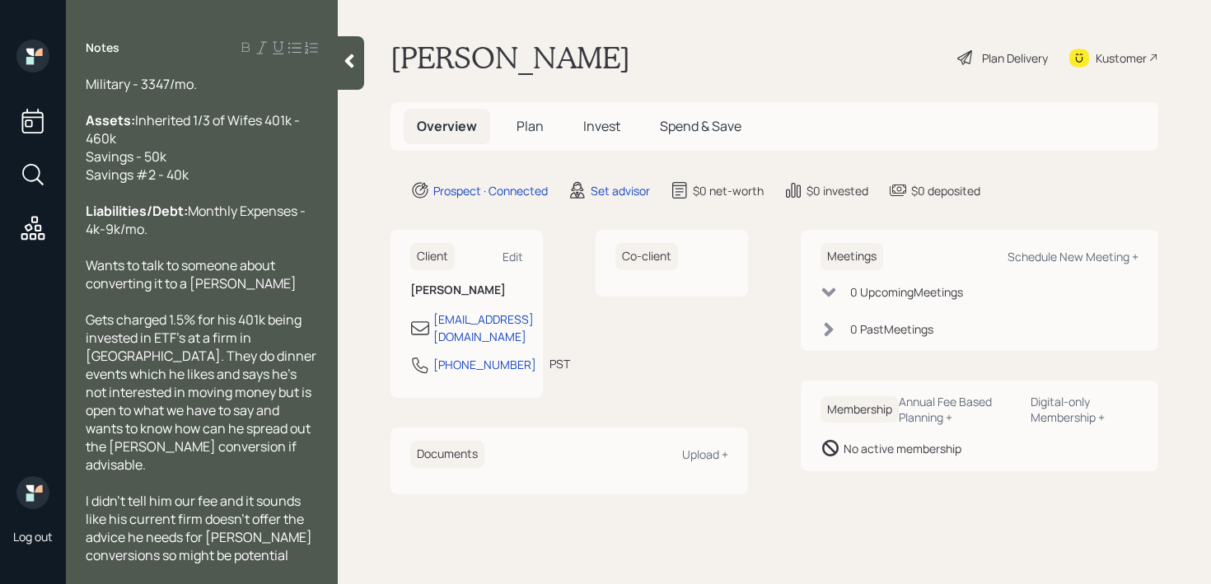
scroll to position [0, 0]
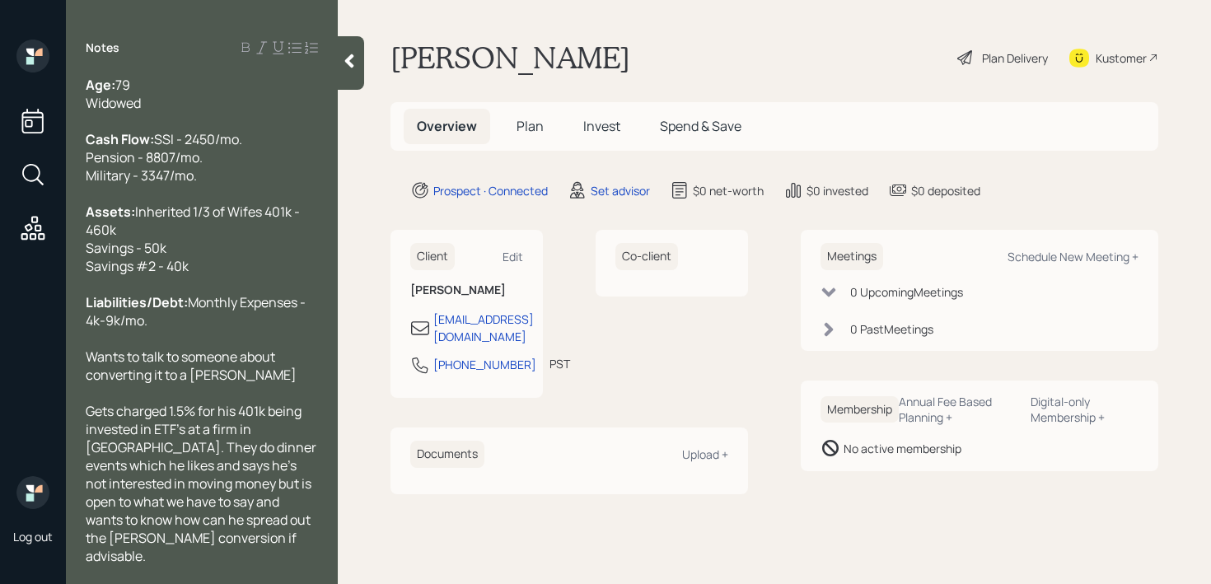
click at [205, 245] on span "Inherited 1/3 of Wifes 401k - 460k Savings - 50k Savings #2 - 40k" at bounding box center [194, 239] width 217 height 72
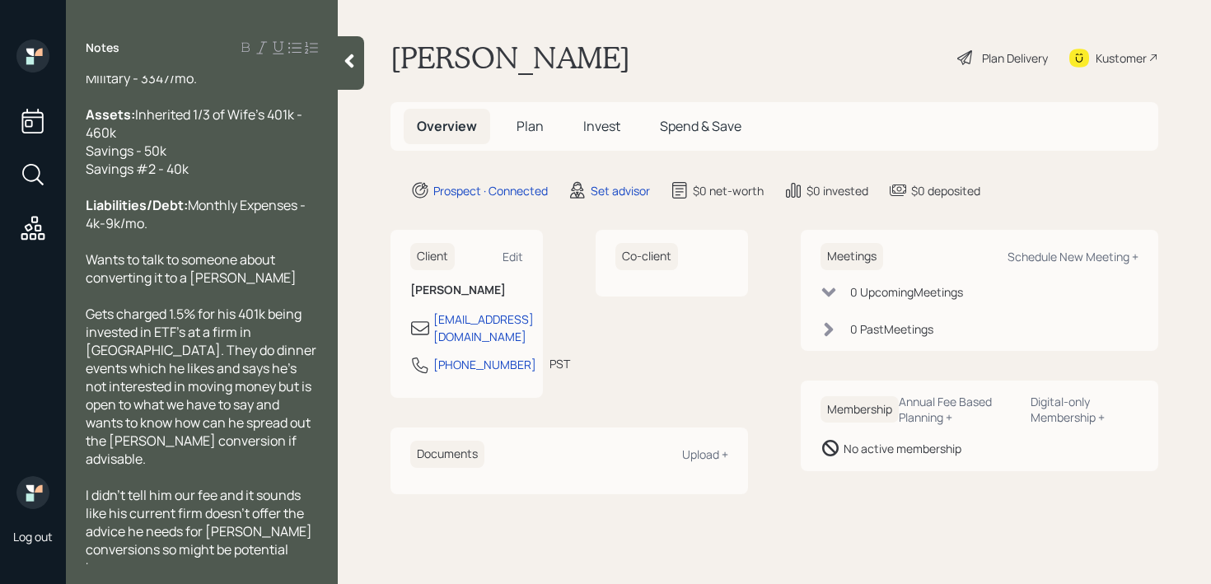
scroll to position [127, 0]
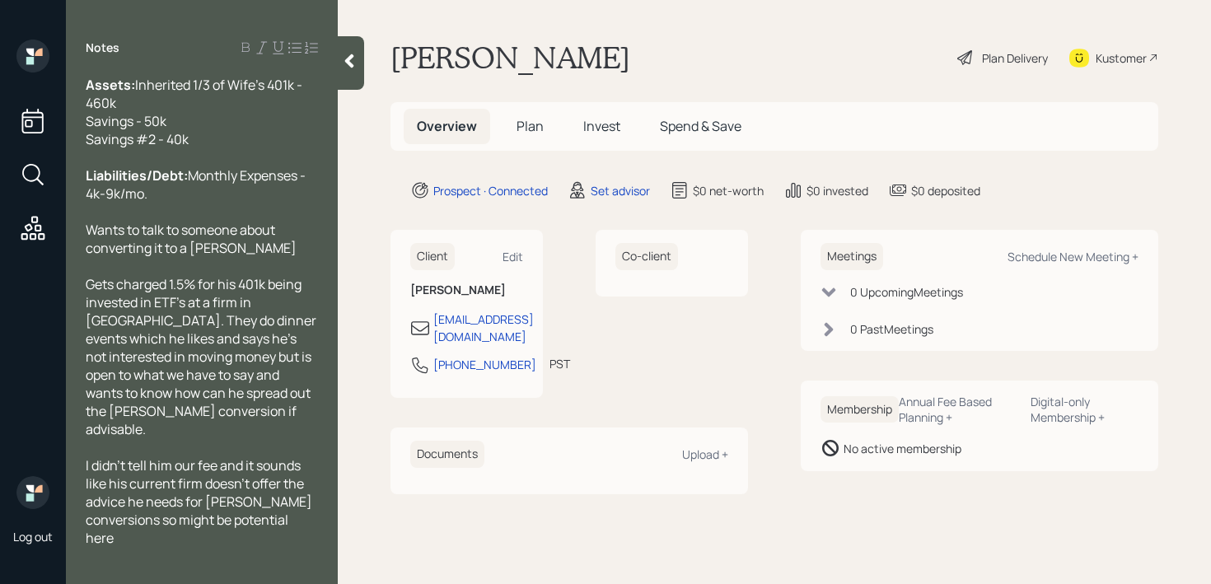
click at [250, 520] on div "I didn't tell him our fee and it sounds like his current firm doesn't offer the…" at bounding box center [202, 501] width 232 height 91
click at [140, 516] on span "I didn't tell him our fee and it sounds like his current firm doesn't offer the…" at bounding box center [200, 501] width 229 height 91
click at [311, 516] on div "I didn't tell him our fee and it sounds like his current firm doesn't offer the…" at bounding box center [202, 501] width 232 height 91
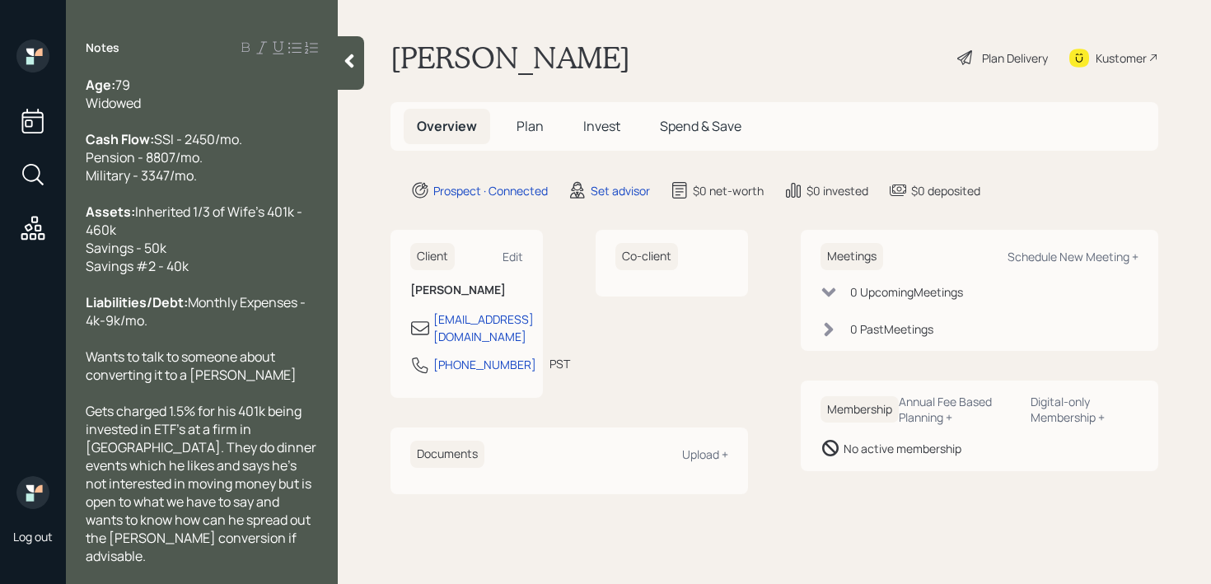
click at [349, 58] on icon at bounding box center [349, 61] width 9 height 14
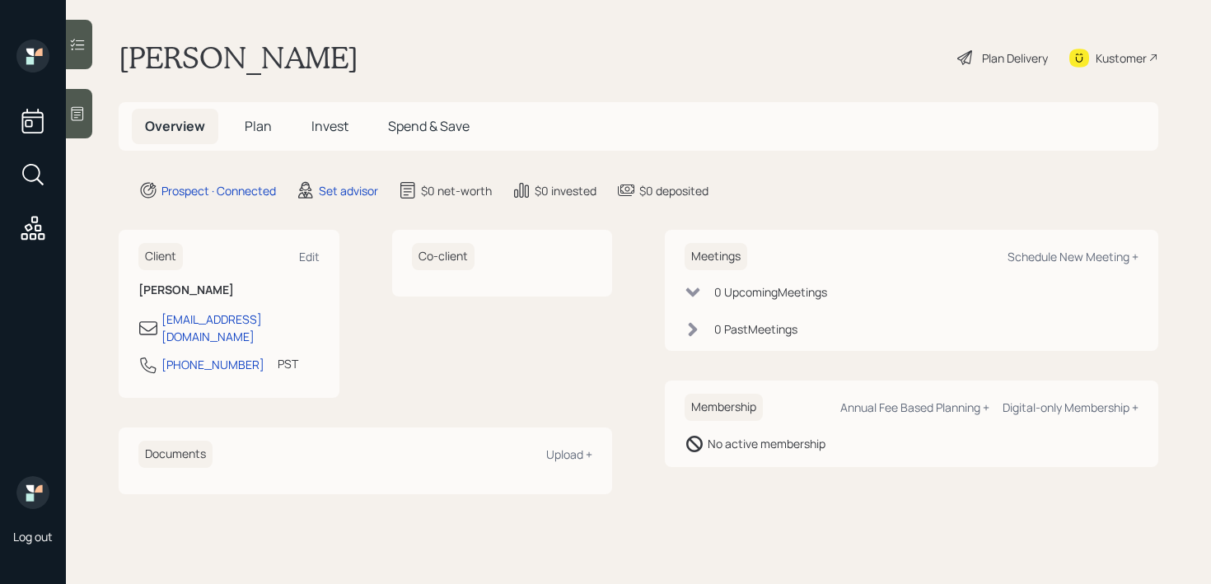
click at [435, 46] on div "[PERSON_NAME] Plan Delivery Kustomer" at bounding box center [638, 58] width 1039 height 36
